Goal: Task Accomplishment & Management: Manage account settings

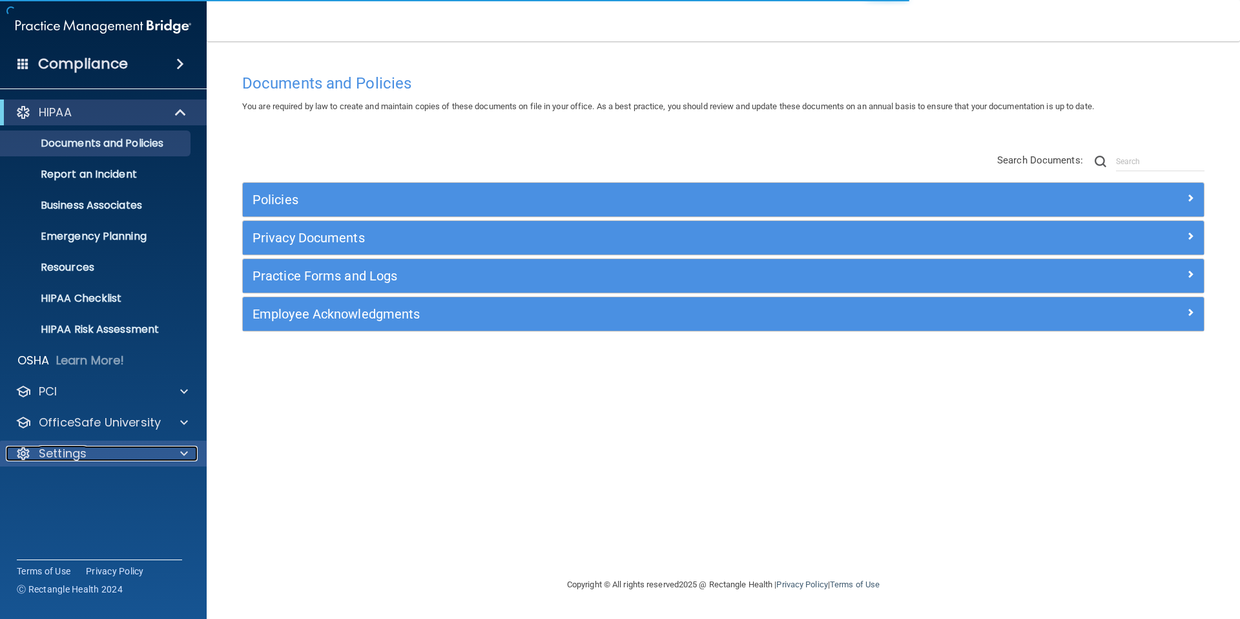
click at [85, 459] on p "Settings" at bounding box center [63, 454] width 48 height 16
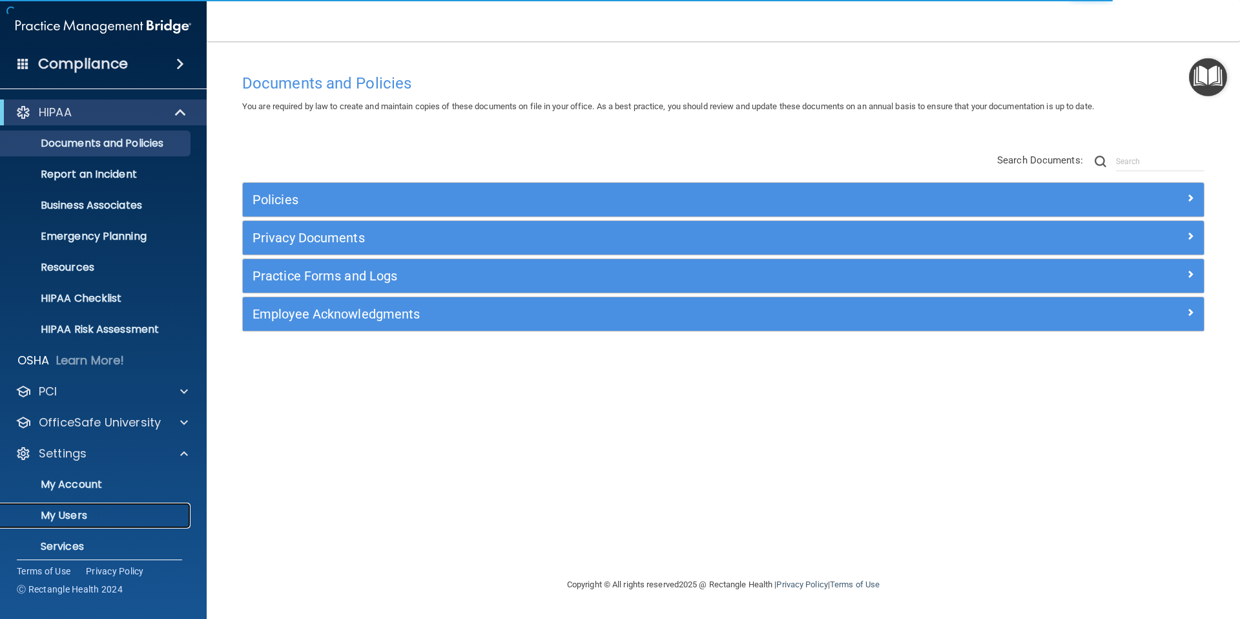
click at [70, 509] on p "My Users" at bounding box center [96, 515] width 176 height 13
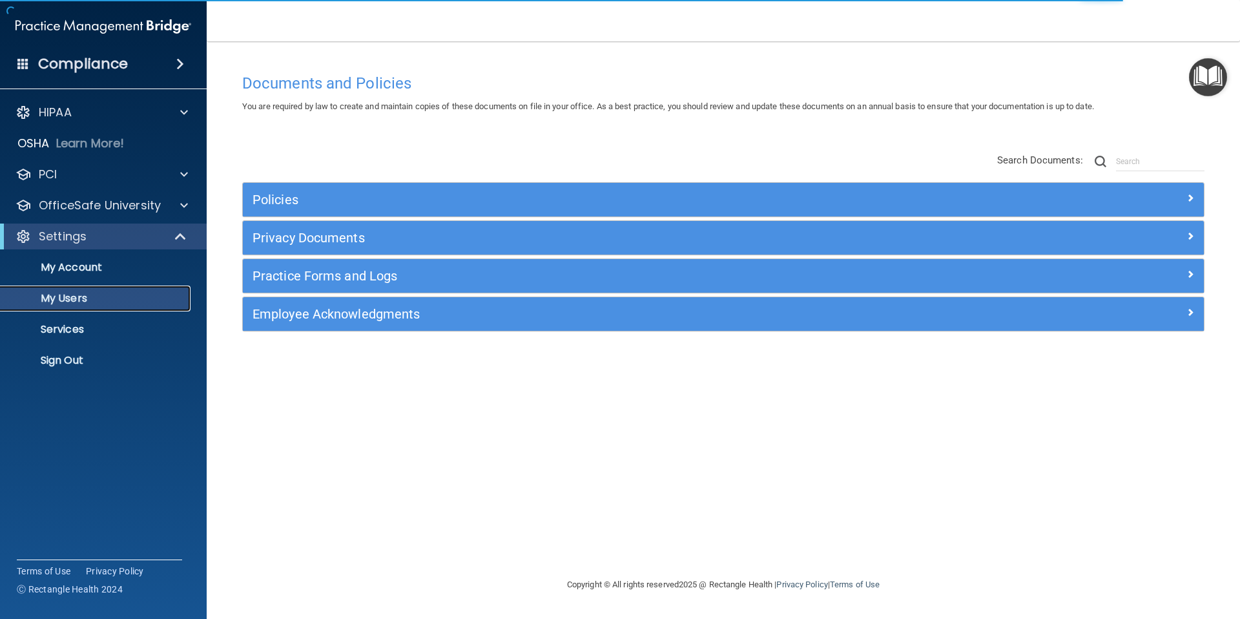
select select "20"
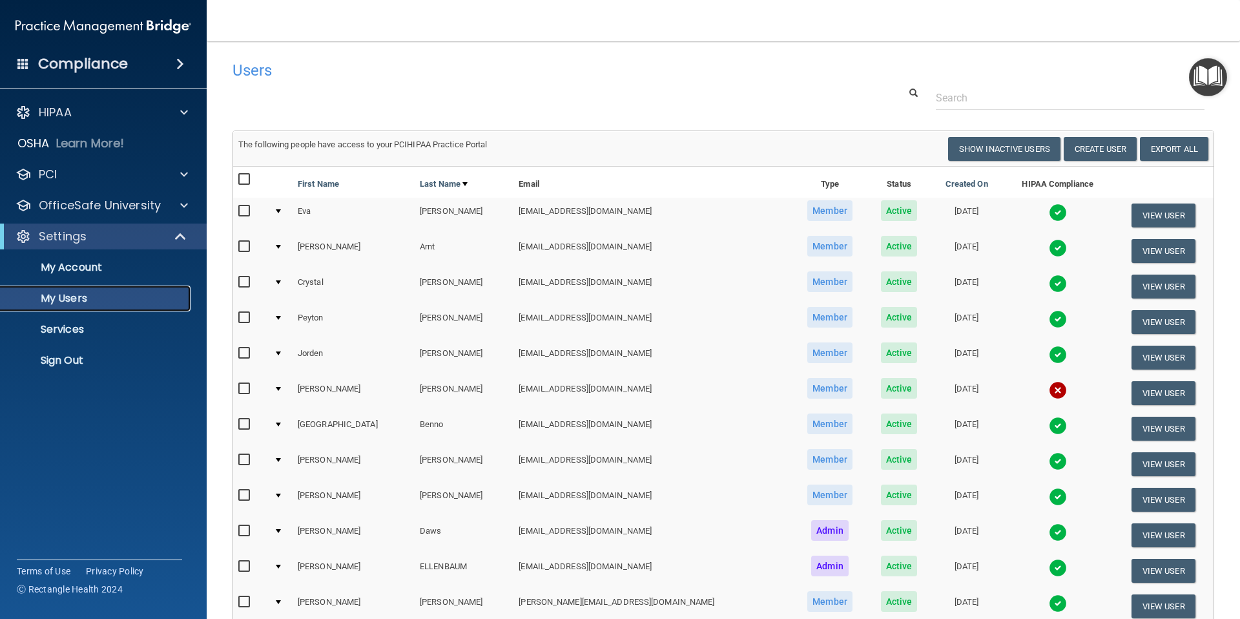
scroll to position [1, 0]
click at [1029, 102] on input "text" at bounding box center [1070, 97] width 269 height 24
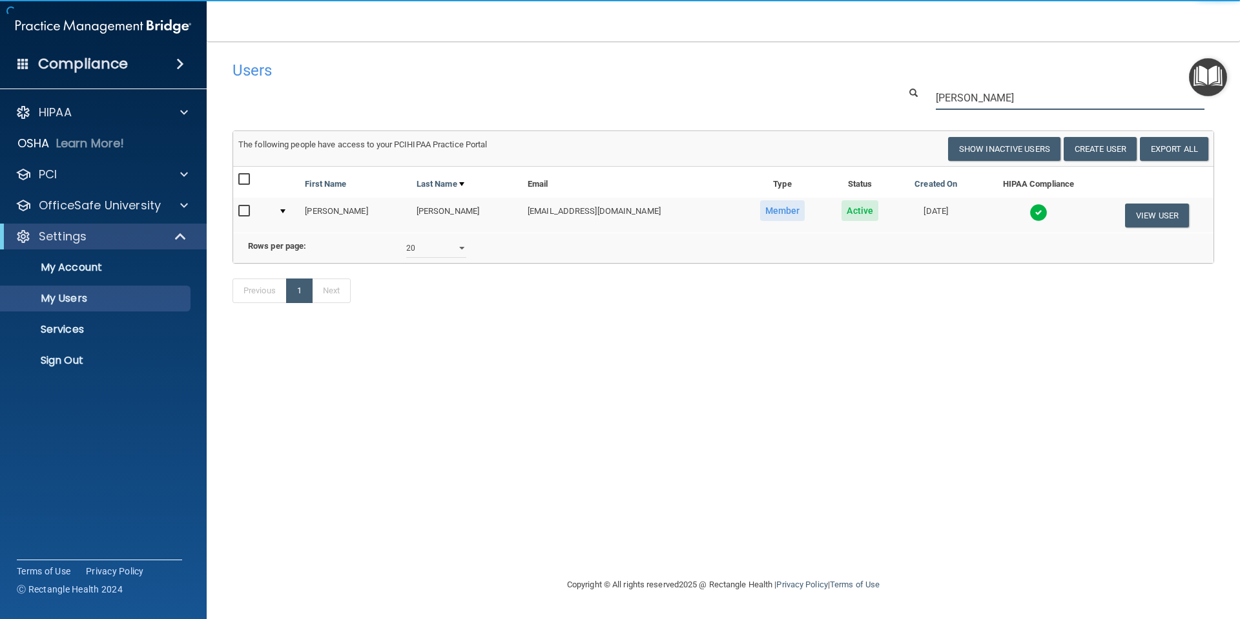
scroll to position [0, 0]
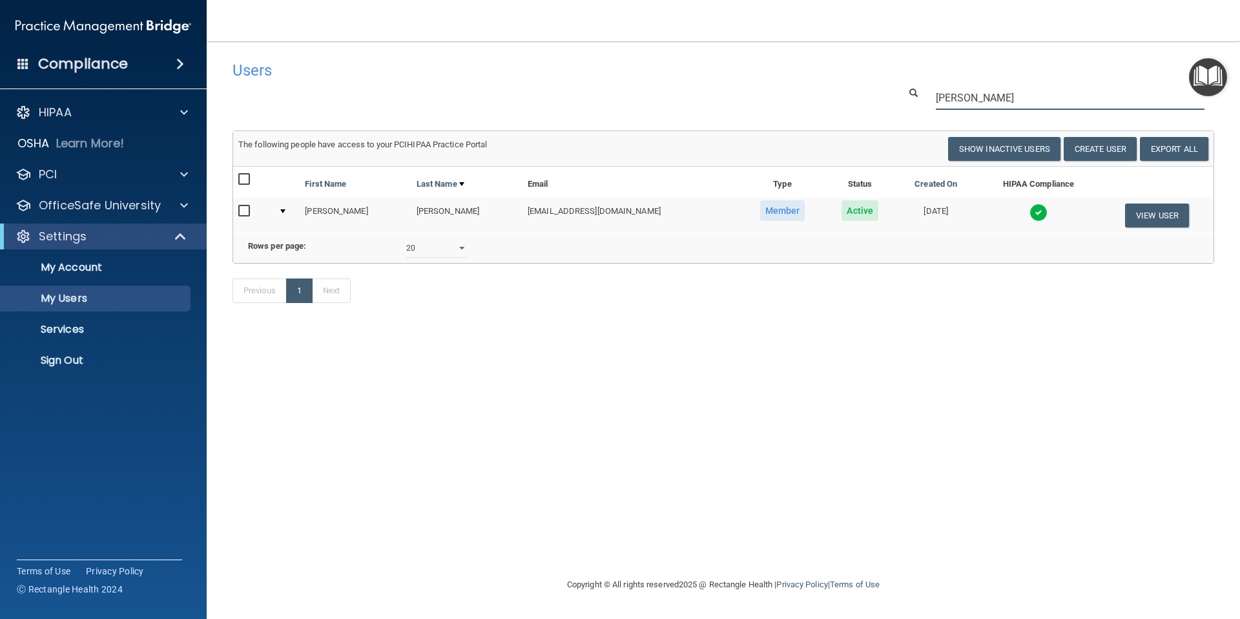
type input "[PERSON_NAME]"
click at [1031, 212] on img at bounding box center [1038, 212] width 18 height 18
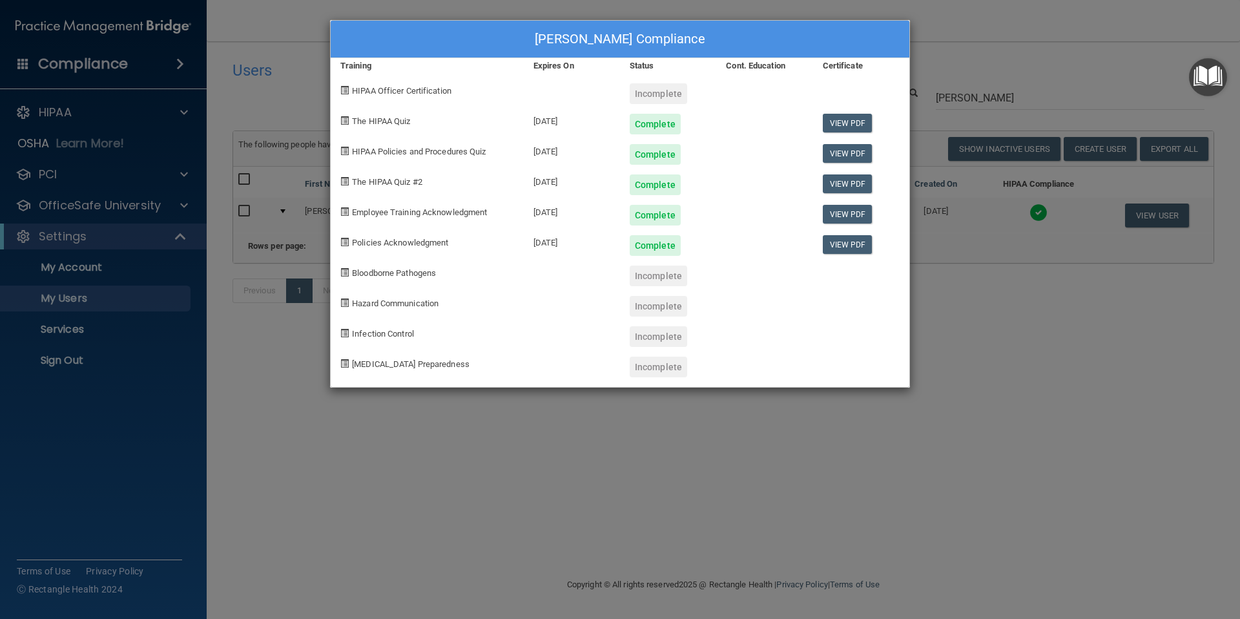
drag, startPoint x: 1010, startPoint y: 374, endPoint x: 874, endPoint y: 136, distance: 274.0
click at [1003, 353] on div "[PERSON_NAME] Compliance Training Expires On Status Cont. Education Certificate…" at bounding box center [620, 309] width 1240 height 619
